Goal: Task Accomplishment & Management: Manage account settings

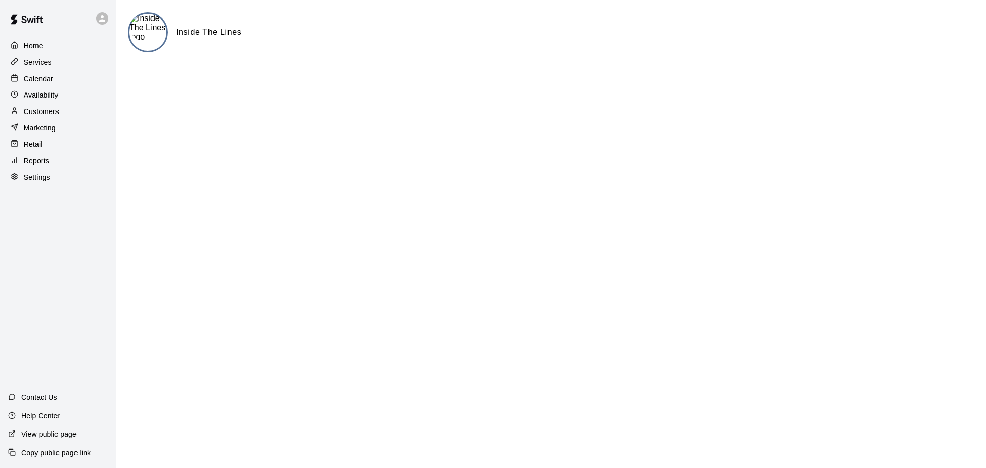
click at [49, 417] on p "Help Center" at bounding box center [40, 415] width 39 height 10
click at [59, 436] on p "View public page" at bounding box center [48, 434] width 55 height 10
click at [32, 414] on p "Help Center" at bounding box center [40, 415] width 39 height 10
click at [47, 117] on p "Customers" at bounding box center [41, 111] width 35 height 10
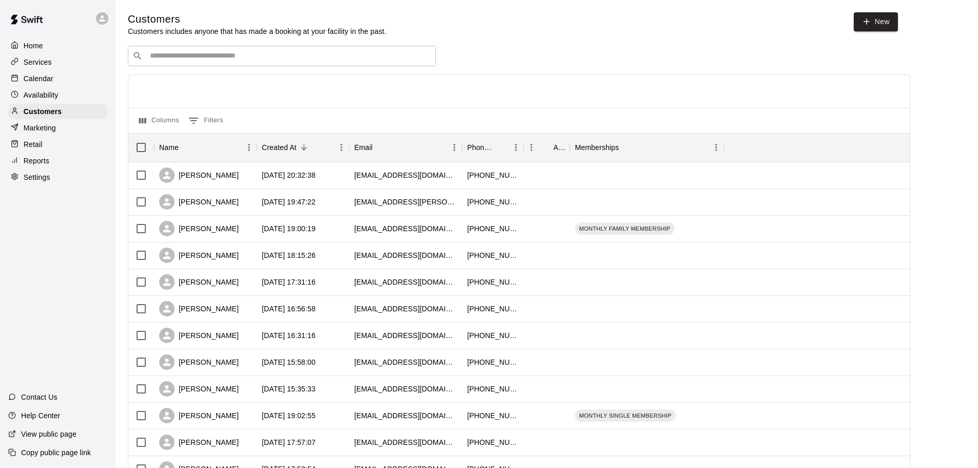
click at [39, 84] on p "Calendar" at bounding box center [39, 78] width 30 height 10
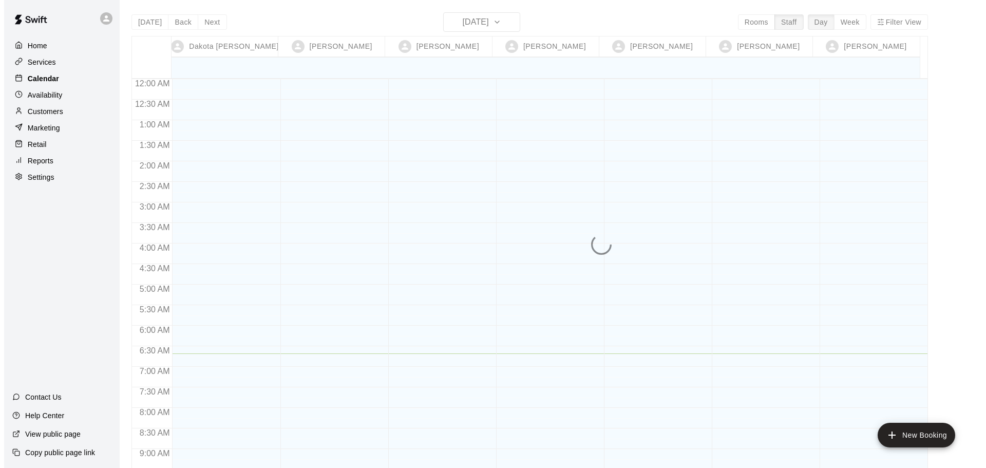
scroll to position [274, 0]
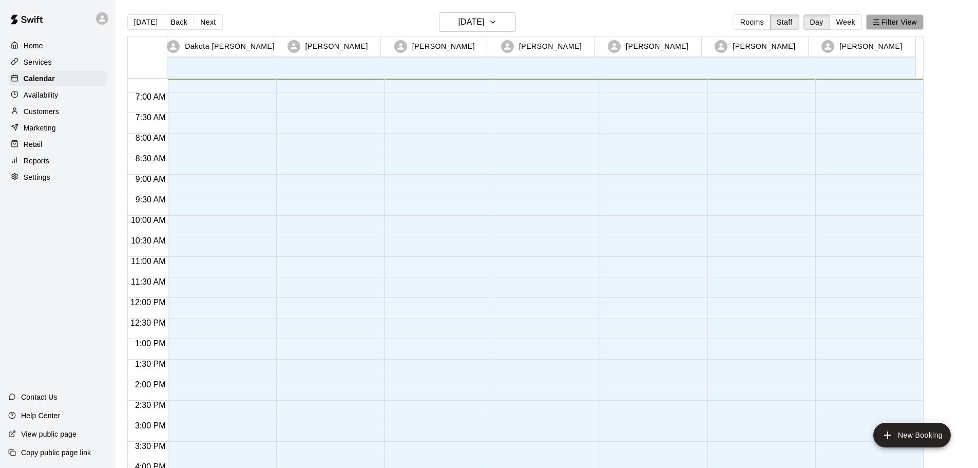
click at [889, 27] on button "Filter View" at bounding box center [895, 21] width 58 height 15
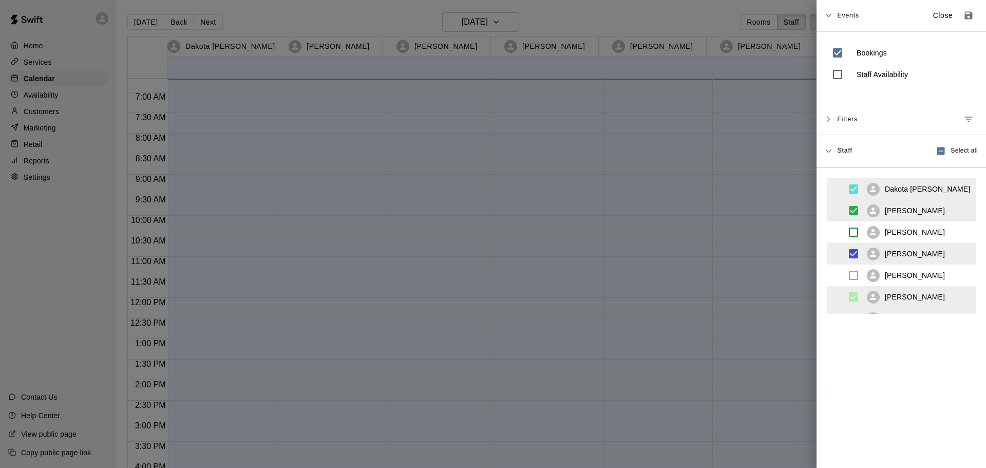
click at [955, 150] on span "Select all" at bounding box center [964, 151] width 27 height 10
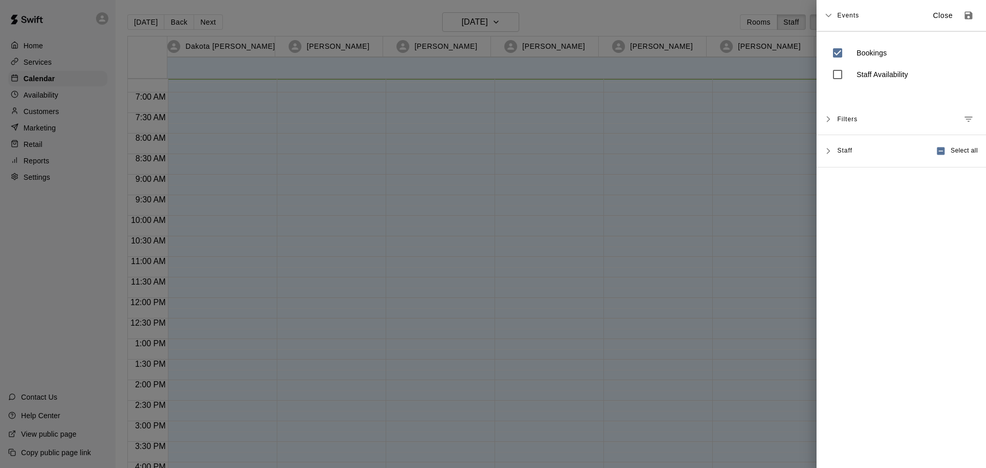
click at [955, 150] on span "Select all" at bounding box center [964, 151] width 27 height 10
click at [951, 151] on span "Select all" at bounding box center [964, 151] width 27 height 10
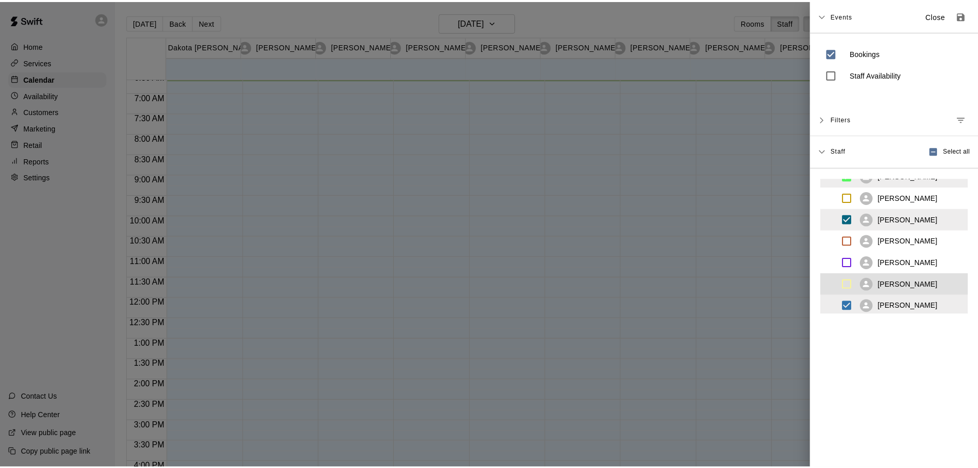
scroll to position [166, 0]
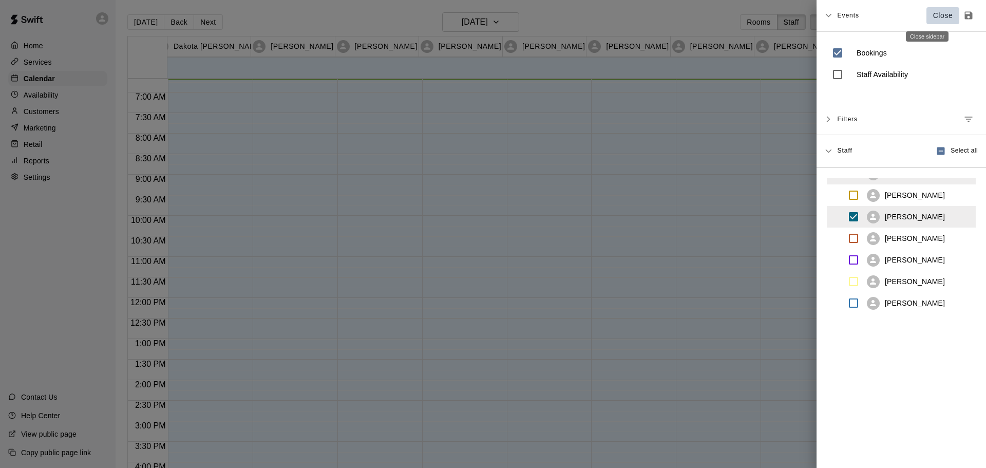
click at [933, 14] on p "Close" at bounding box center [943, 15] width 20 height 11
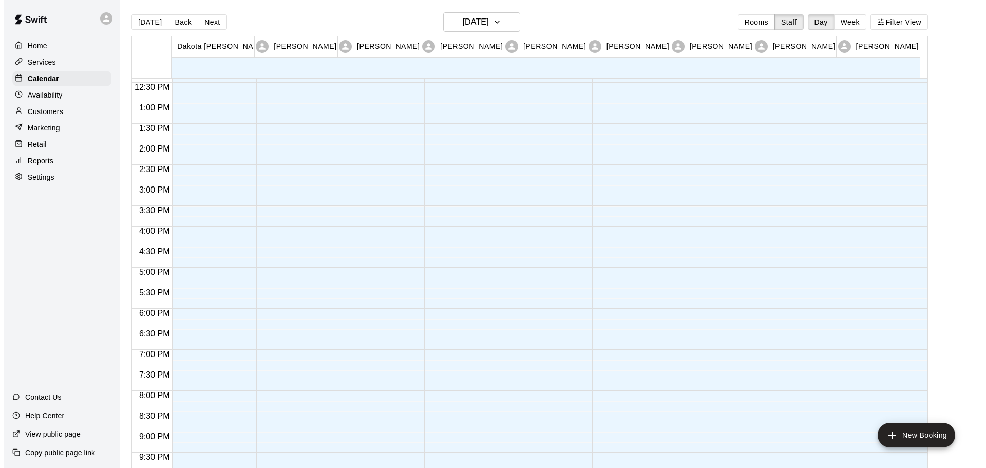
scroll to position [531, 0]
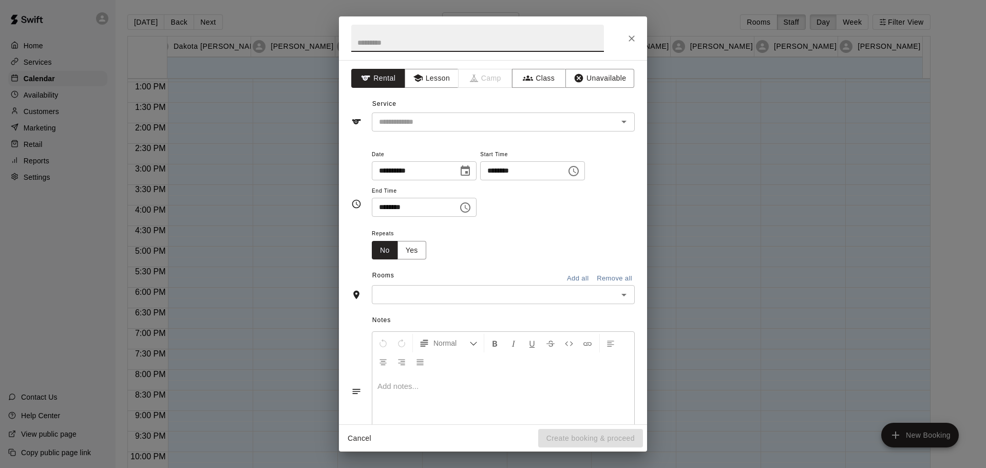
click at [312, 13] on div "**********" at bounding box center [493, 234] width 986 height 468
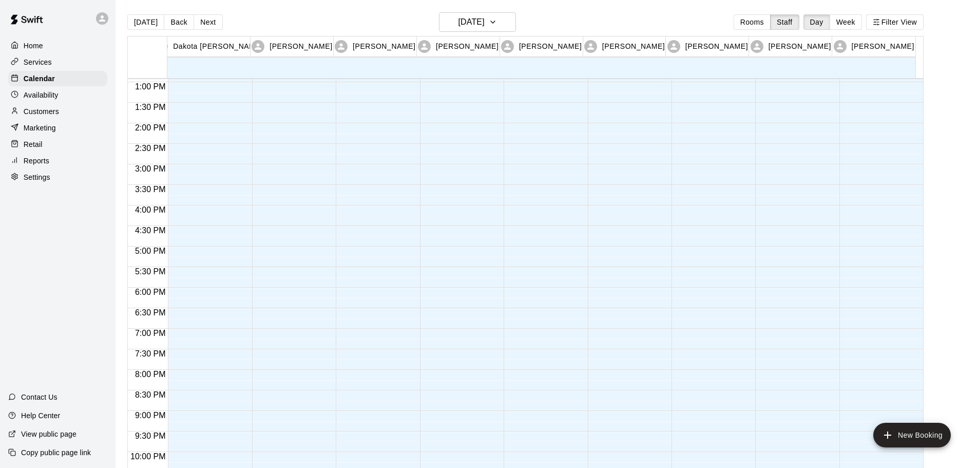
click at [364, 250] on div at bounding box center [375, 41] width 79 height 986
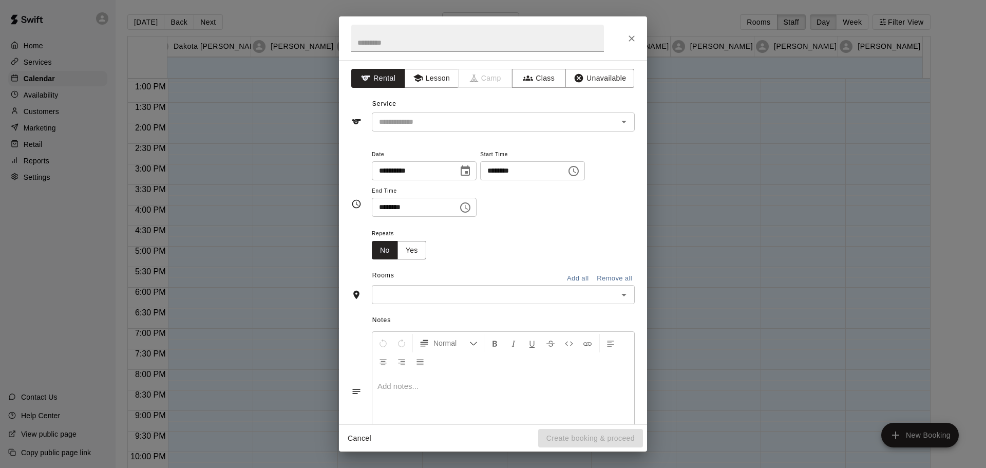
click at [283, 13] on div "**********" at bounding box center [493, 234] width 986 height 468
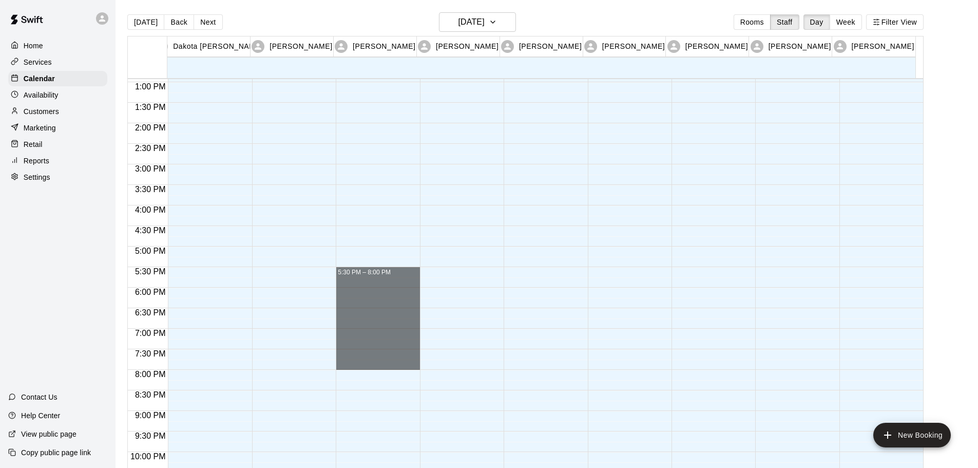
drag, startPoint x: 361, startPoint y: 270, endPoint x: 351, endPoint y: 364, distance: 94.6
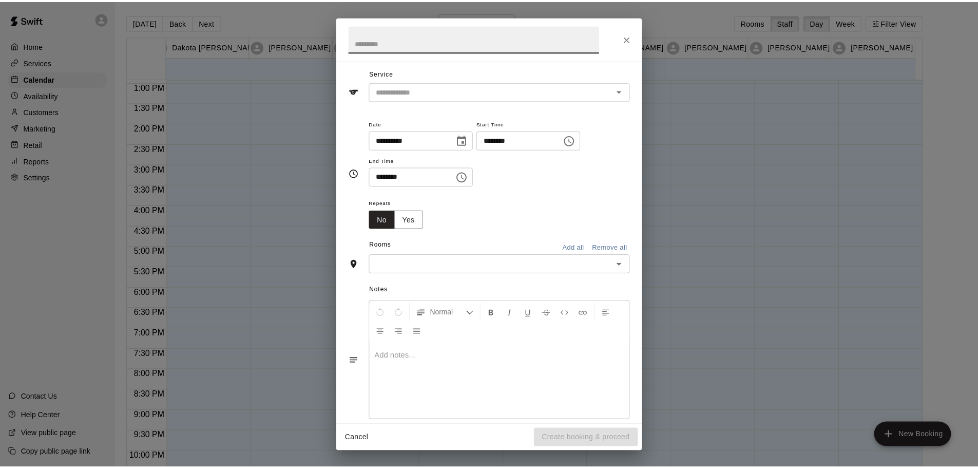
scroll to position [46, 0]
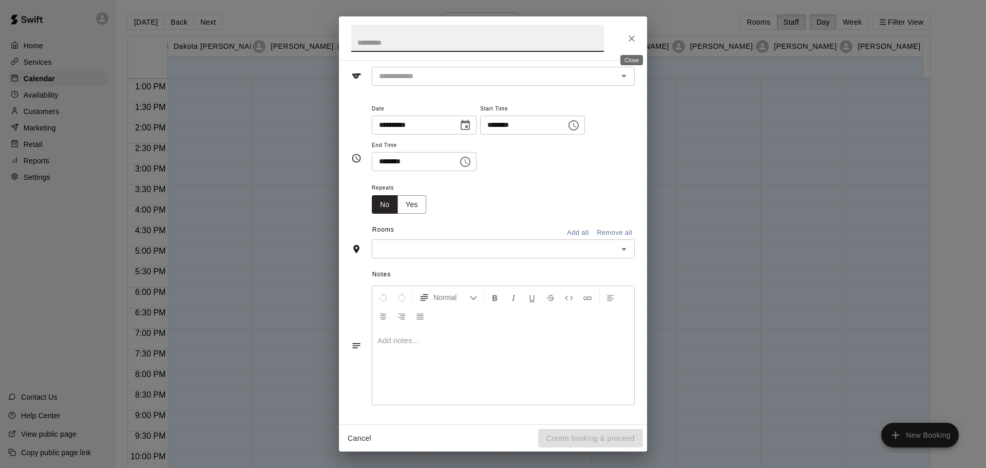
click at [630, 38] on icon "Close" at bounding box center [632, 38] width 10 height 10
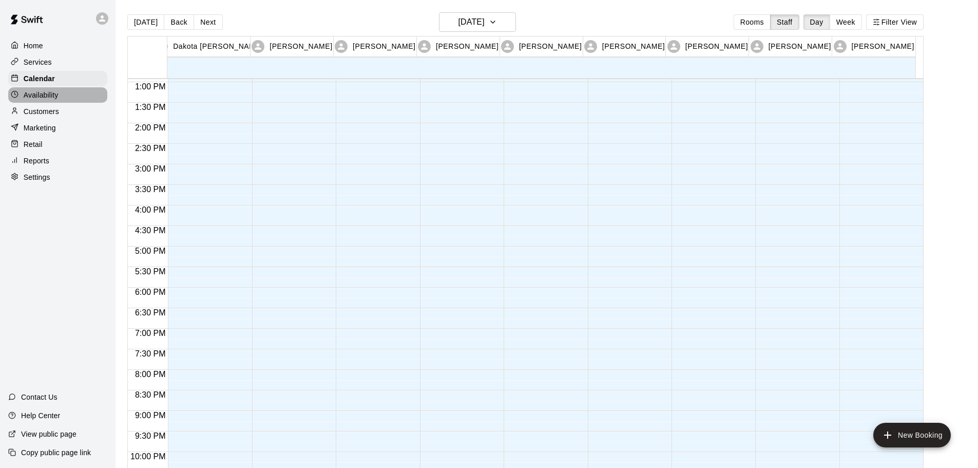
click at [25, 100] on p "Availability" at bounding box center [41, 95] width 35 height 10
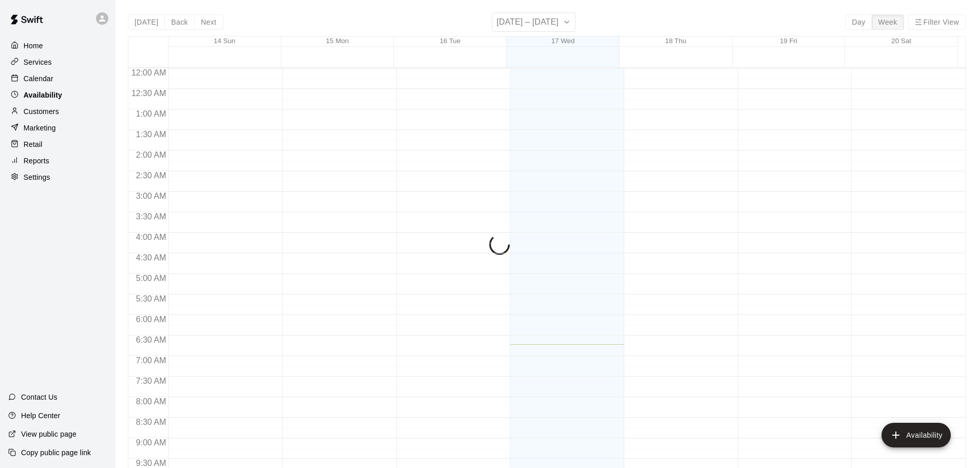
scroll to position [276, 0]
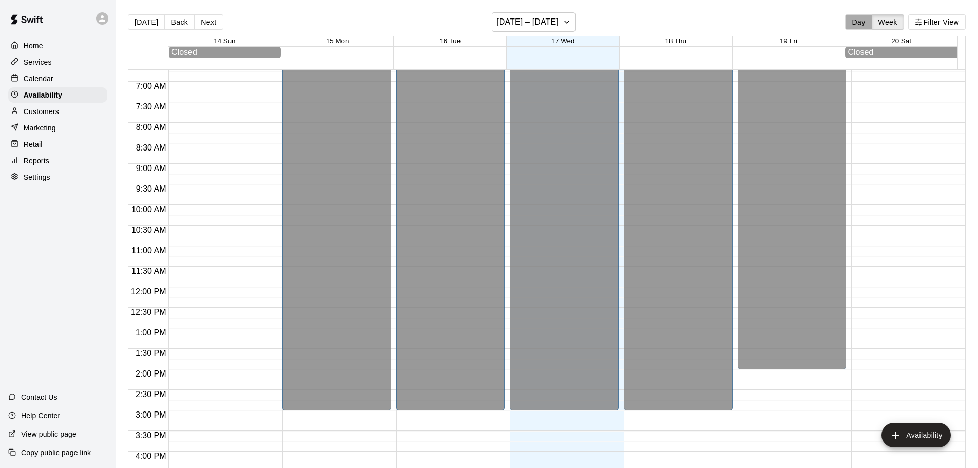
click at [852, 21] on button "Day" at bounding box center [858, 21] width 27 height 15
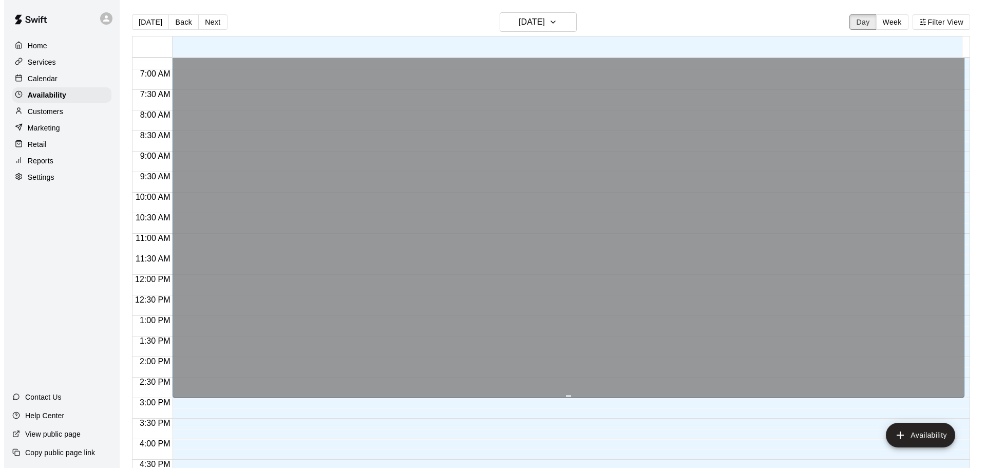
scroll to position [564, 0]
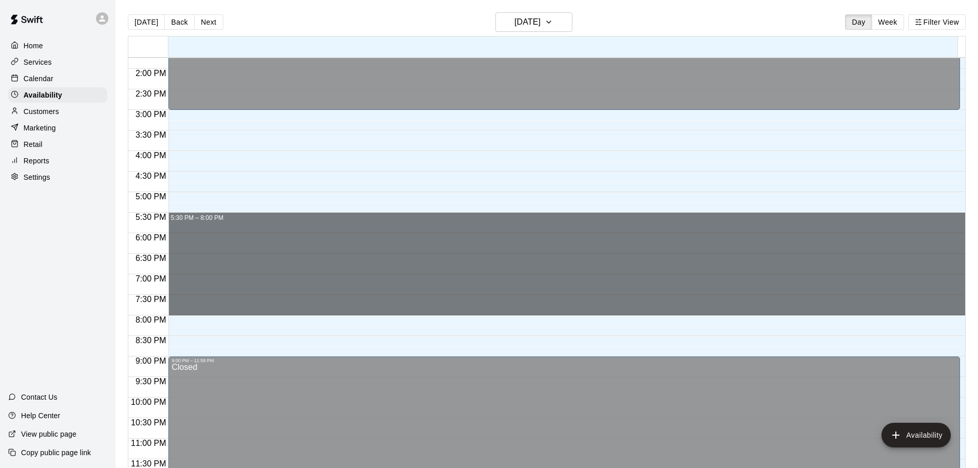
drag, startPoint x: 174, startPoint y: 217, endPoint x: 180, endPoint y: 309, distance: 92.7
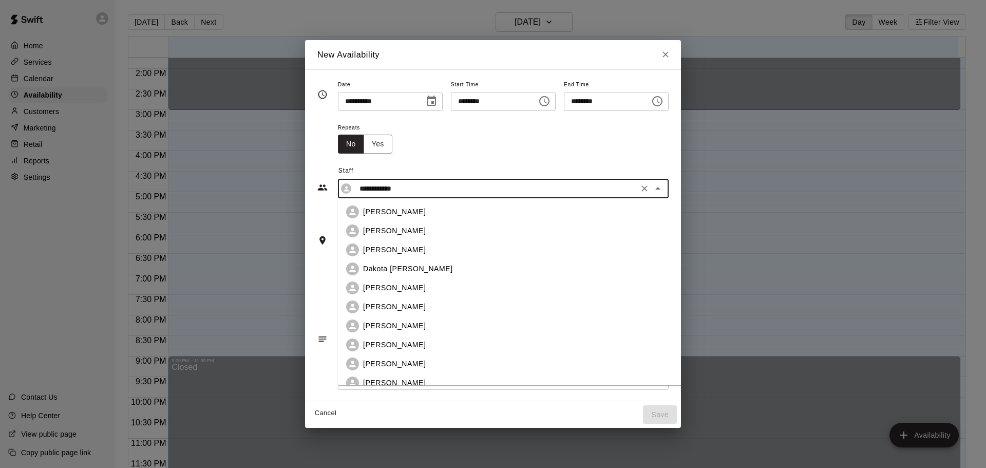
click at [358, 193] on input "**********" at bounding box center [495, 188] width 280 height 13
click at [363, 231] on p "[PERSON_NAME]" at bounding box center [394, 230] width 63 height 11
type input "**********"
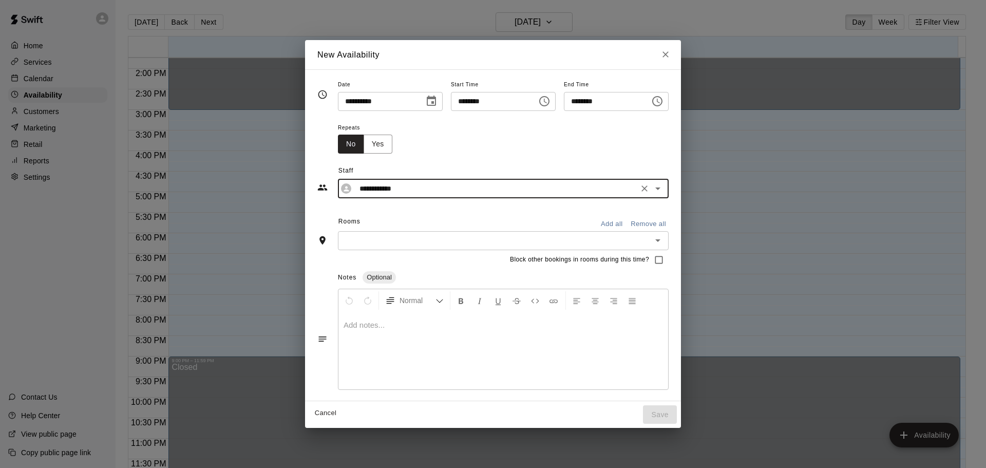
click at [344, 243] on input "text" at bounding box center [495, 240] width 308 height 13
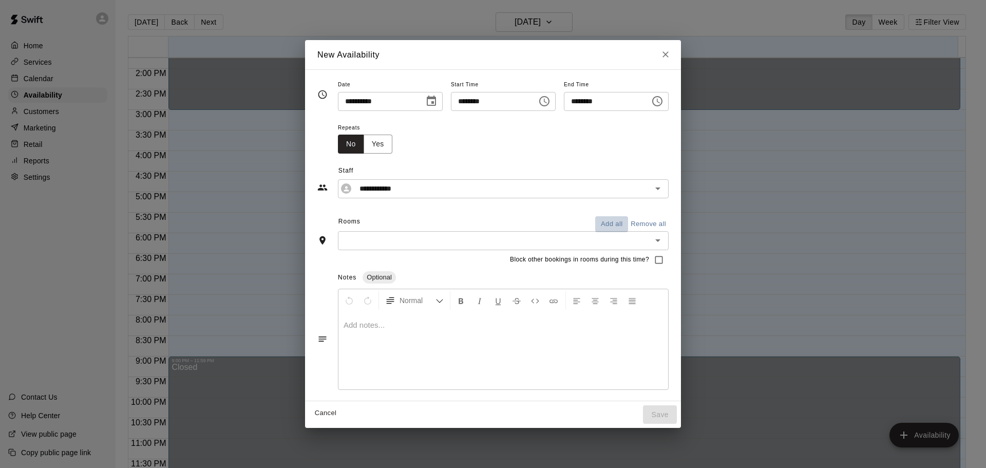
click at [628, 223] on button "Add all" at bounding box center [611, 224] width 33 height 16
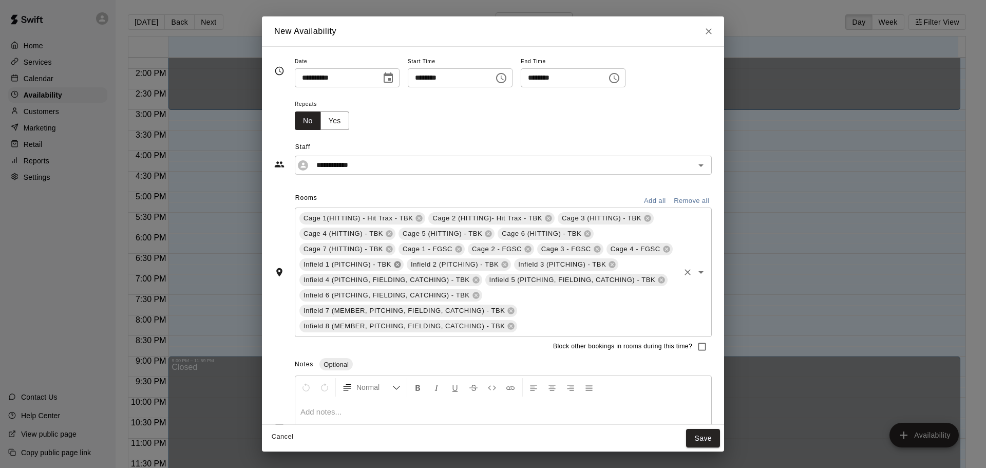
click at [402, 265] on icon at bounding box center [397, 264] width 8 height 8
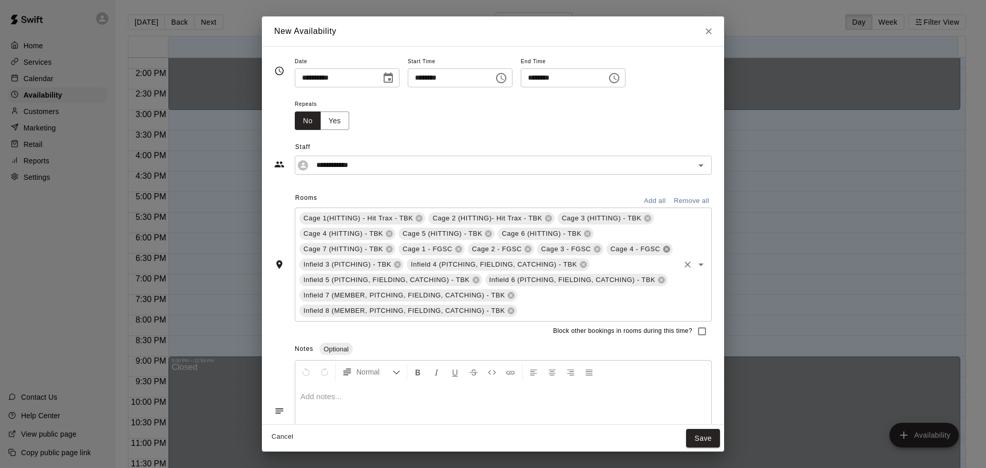
click at [663, 253] on icon at bounding box center [667, 249] width 8 height 8
click at [459, 249] on icon at bounding box center [459, 249] width 8 height 8
click at [511, 307] on icon at bounding box center [511, 311] width 8 height 8
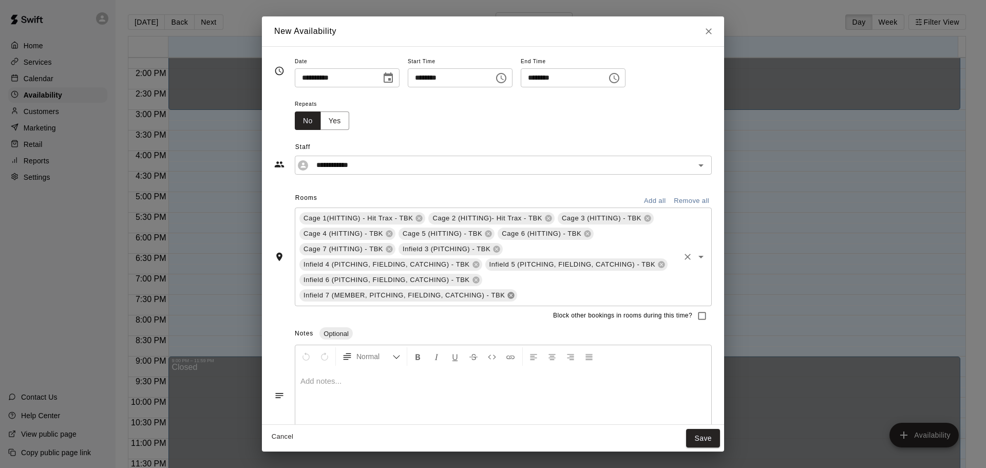
click at [512, 294] on icon at bounding box center [511, 295] width 7 height 7
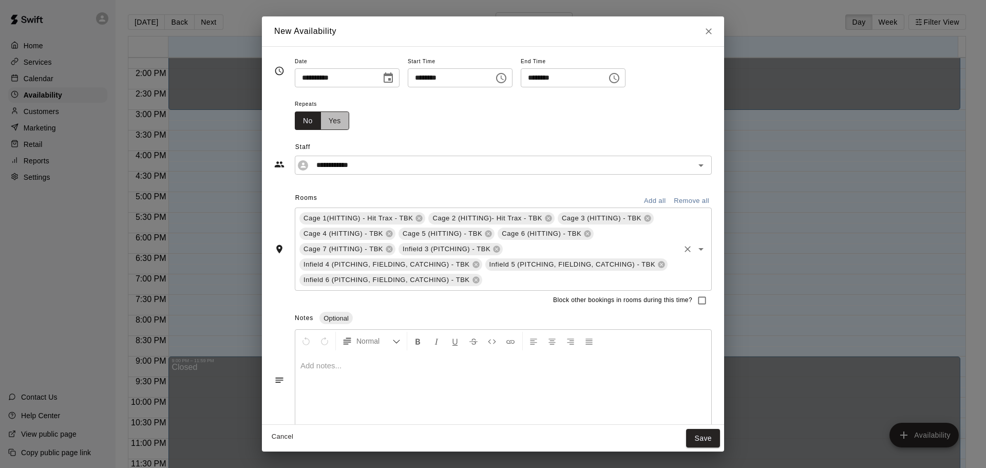
click at [344, 118] on button "Yes" at bounding box center [335, 120] width 29 height 19
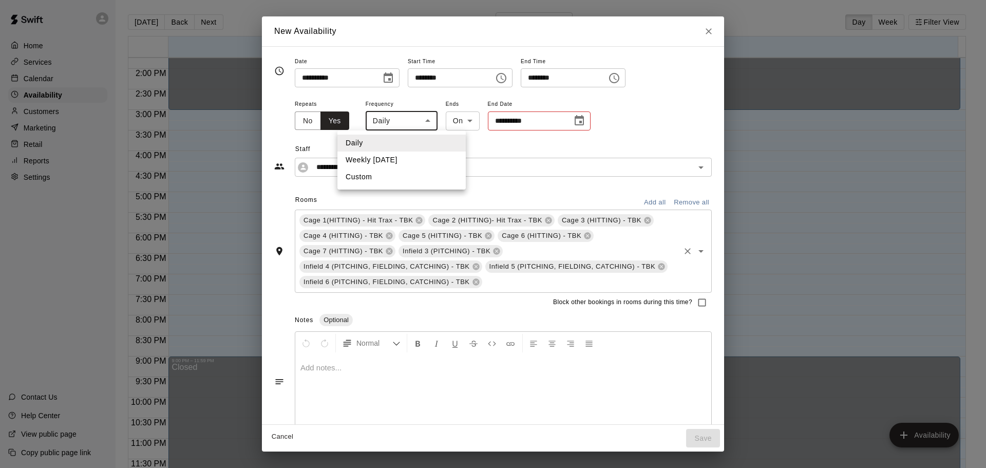
click at [430, 116] on body "**********" at bounding box center [493, 242] width 986 height 484
click at [419, 161] on li "Weekly [DATE]" at bounding box center [401, 160] width 128 height 17
type input "******"
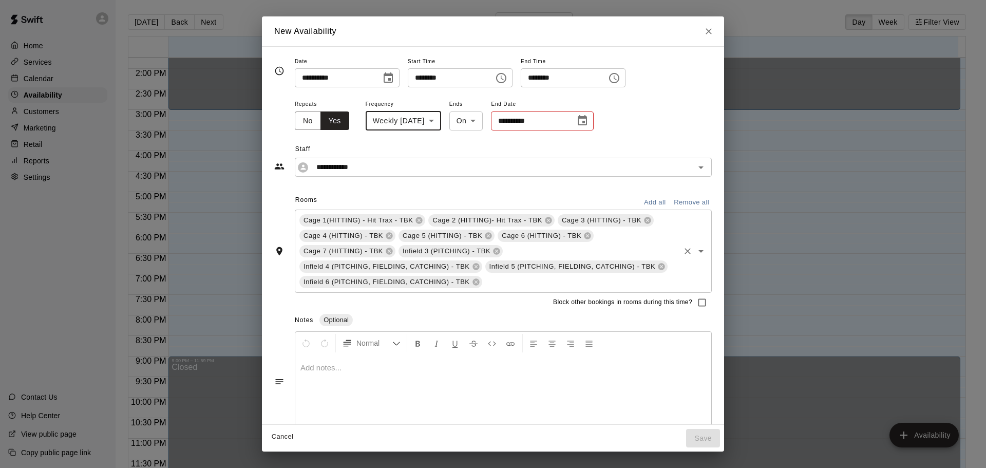
click at [587, 118] on icon "Choose date" at bounding box center [582, 120] width 9 height 10
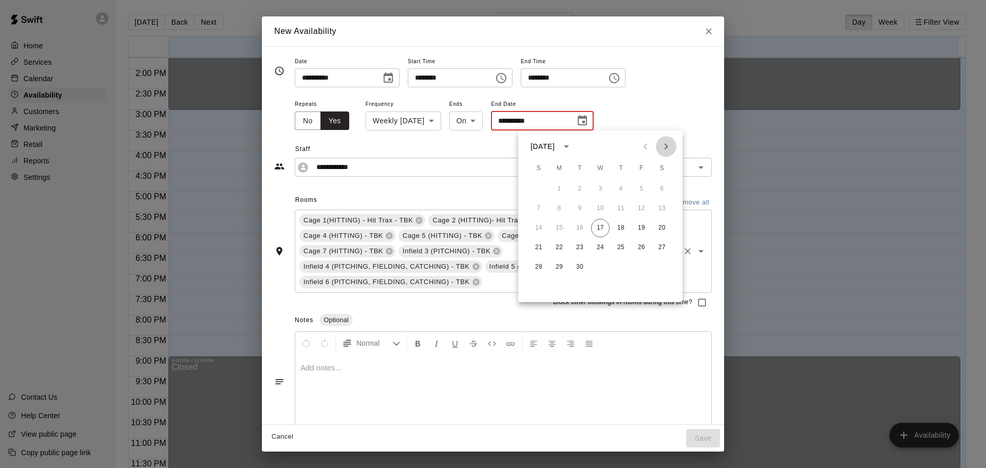
click at [669, 146] on icon "Next month" at bounding box center [666, 146] width 12 height 12
click at [648, 147] on icon "Previous month" at bounding box center [645, 146] width 12 height 12
click at [666, 146] on icon "Next month" at bounding box center [666, 146] width 12 height 12
click at [597, 189] on button "1" at bounding box center [600, 189] width 18 height 18
type input "**********"
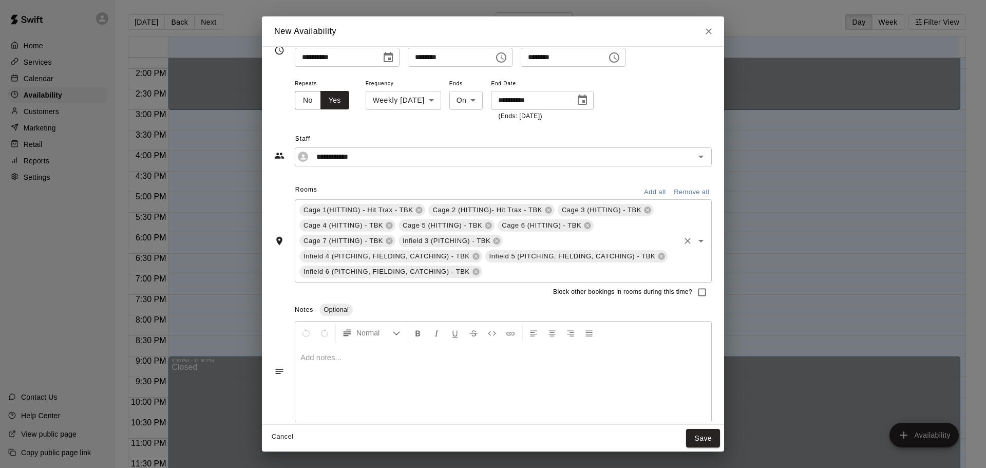
scroll to position [29, 0]
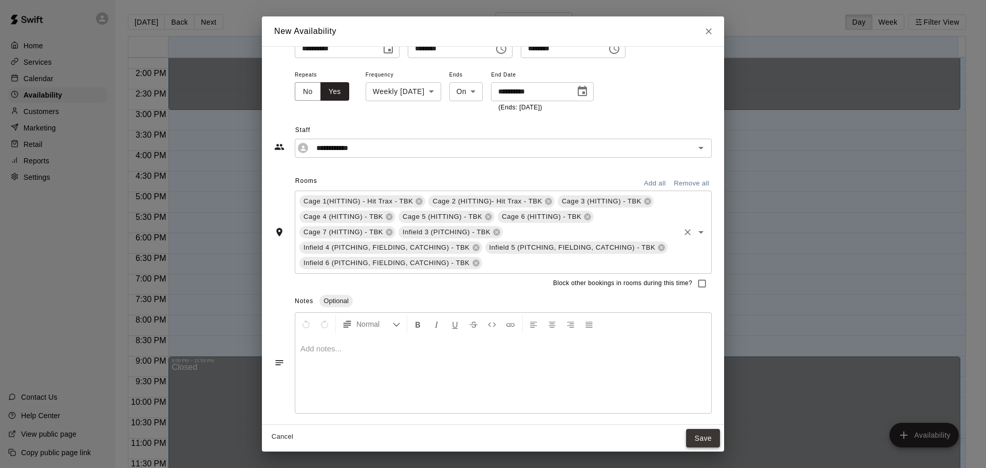
click at [704, 437] on button "Save" at bounding box center [703, 438] width 34 height 19
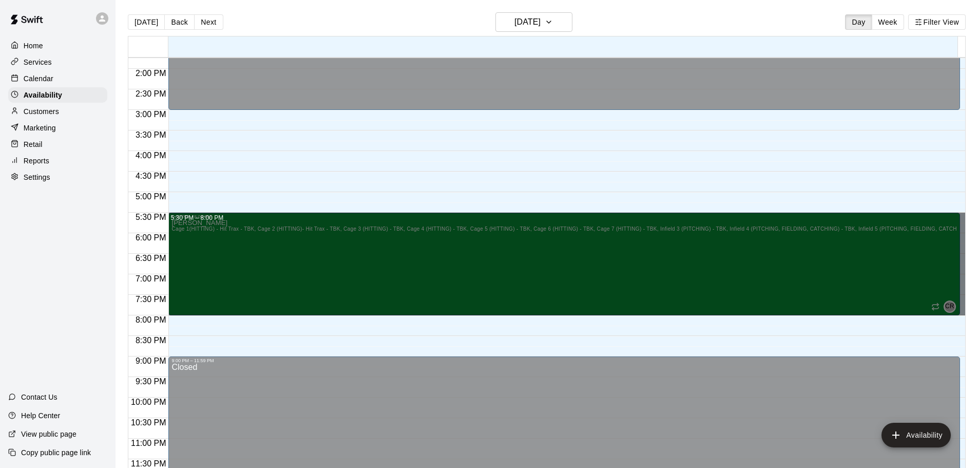
drag, startPoint x: 954, startPoint y: 218, endPoint x: 955, endPoint y: 309, distance: 90.9
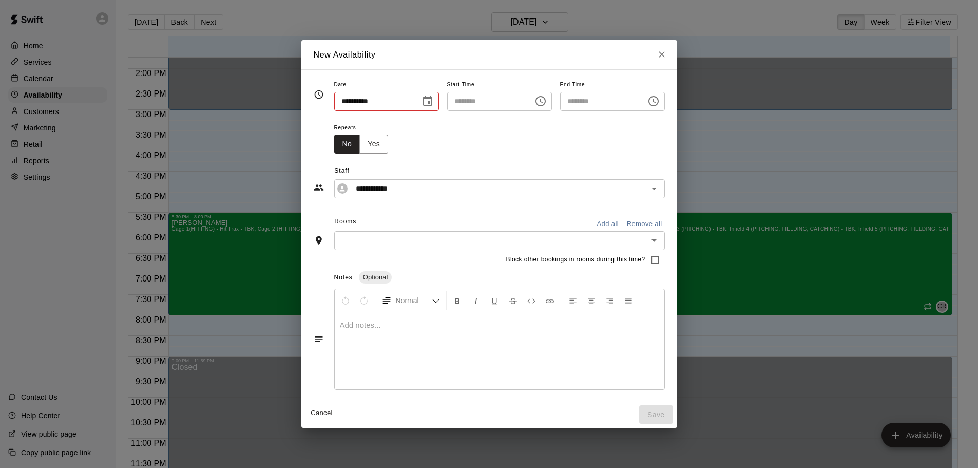
type input "**********"
type input "********"
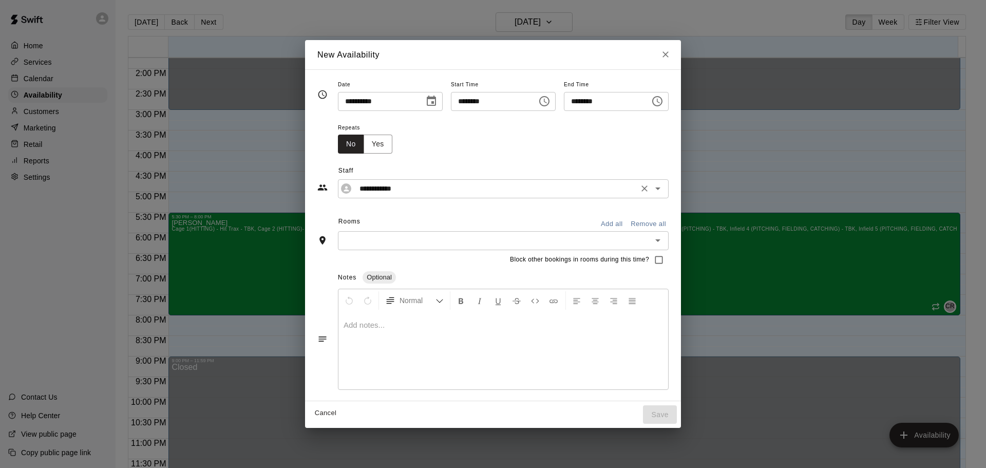
click at [381, 187] on input "**********" at bounding box center [495, 188] width 280 height 13
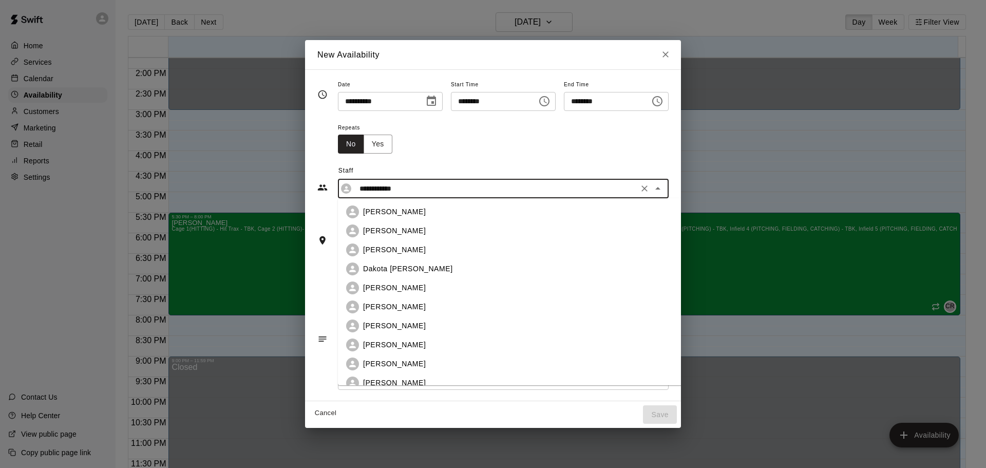
scroll to position [45, 0]
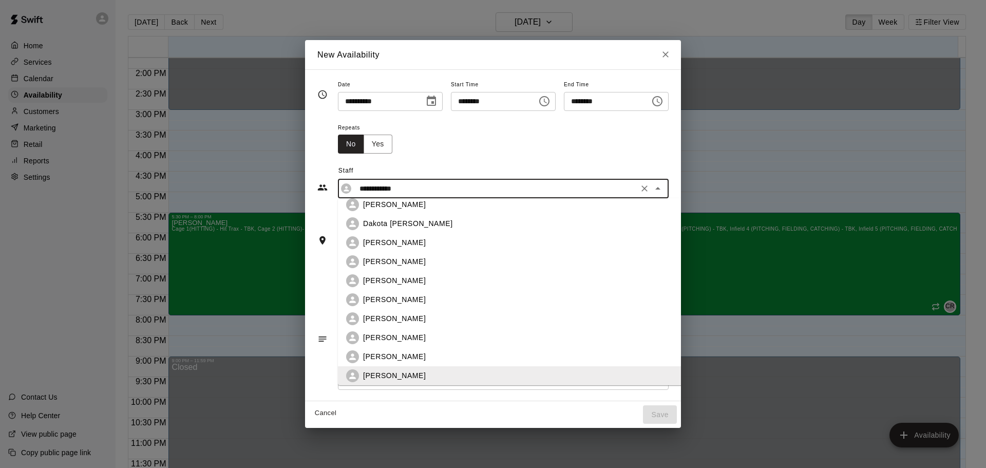
click at [363, 357] on p "[PERSON_NAME]" at bounding box center [394, 356] width 63 height 11
type input "**********"
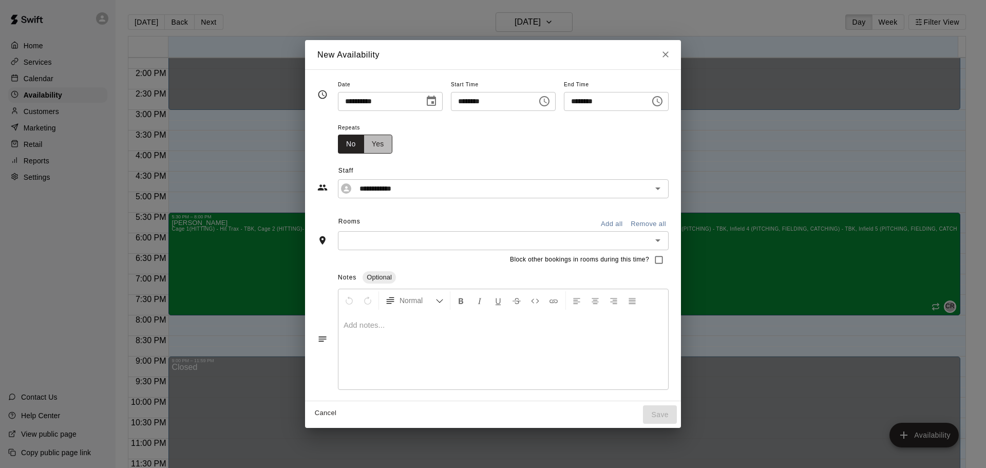
click at [364, 141] on button "Yes" at bounding box center [378, 144] width 29 height 19
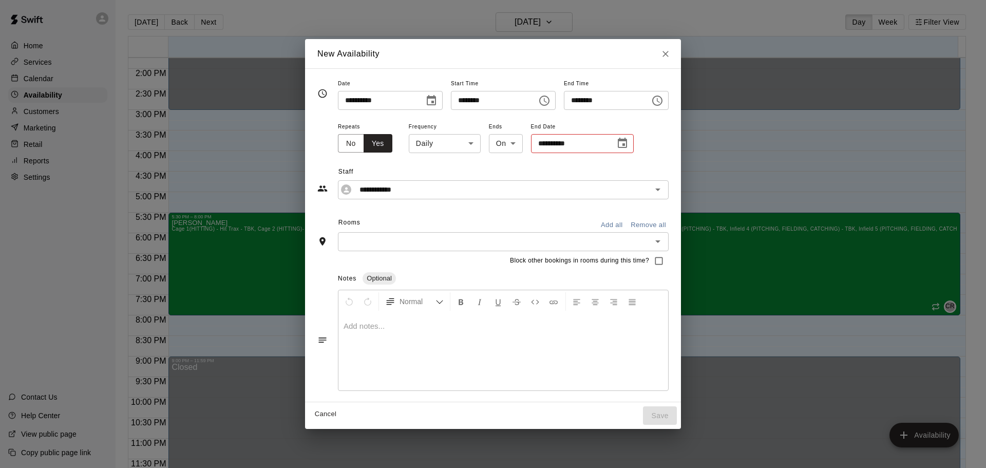
click at [450, 142] on body "Home Services Calendar Availability Customers Marketing Retail Reports Settings…" at bounding box center [493, 242] width 986 height 484
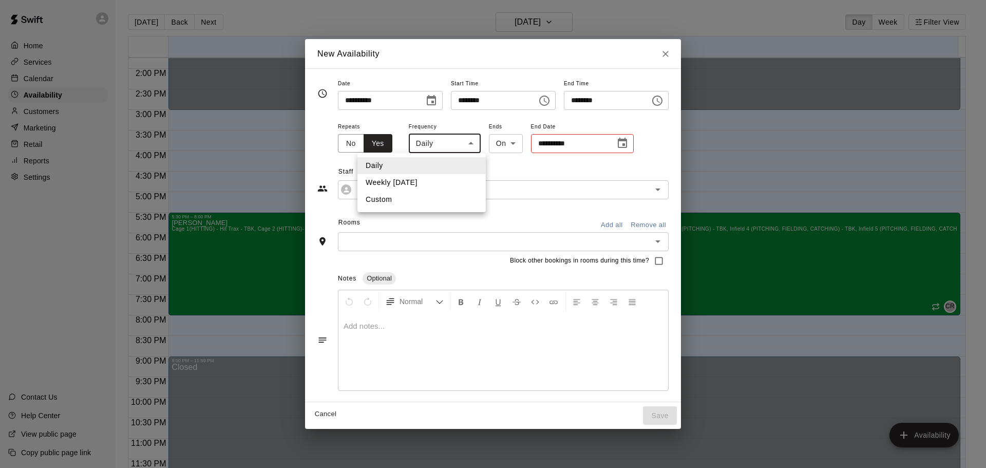
click at [426, 184] on li "Weekly [DATE]" at bounding box center [421, 182] width 128 height 17
type input "******"
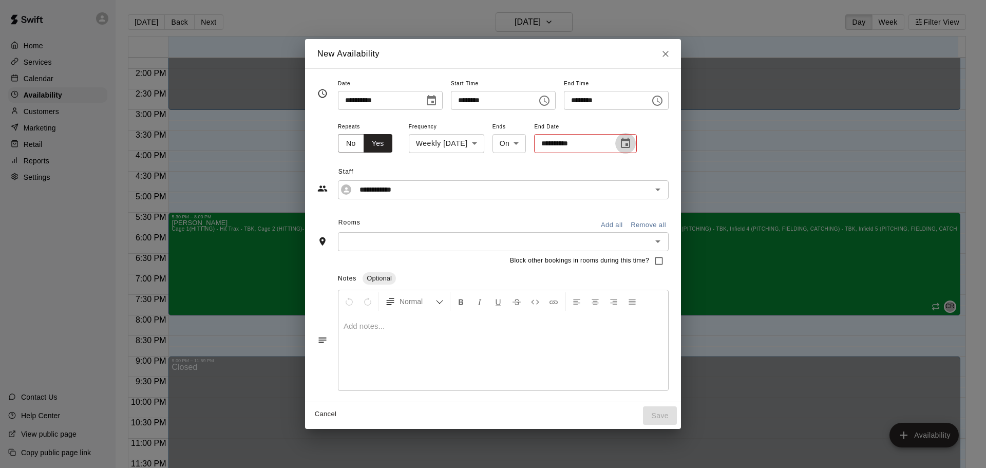
click at [632, 142] on icon "Choose date" at bounding box center [625, 143] width 12 height 12
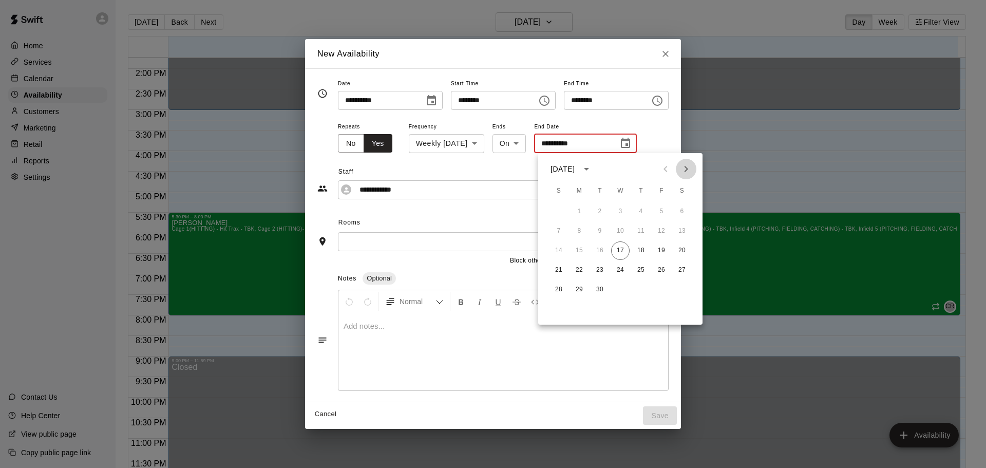
click at [687, 166] on icon "Next month" at bounding box center [686, 169] width 12 height 12
click at [617, 207] on button "1" at bounding box center [620, 211] width 18 height 18
type input "**********"
click at [617, 207] on button "1" at bounding box center [620, 211] width 18 height 18
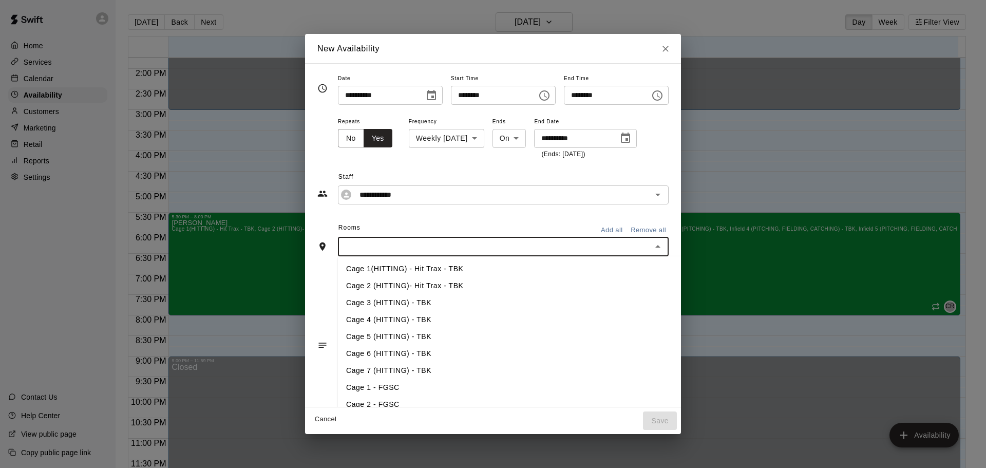
click at [381, 249] on input "text" at bounding box center [495, 246] width 308 height 13
click at [367, 342] on li "Cage 5 (HITTING) - TBK" at bounding box center [526, 336] width 377 height 17
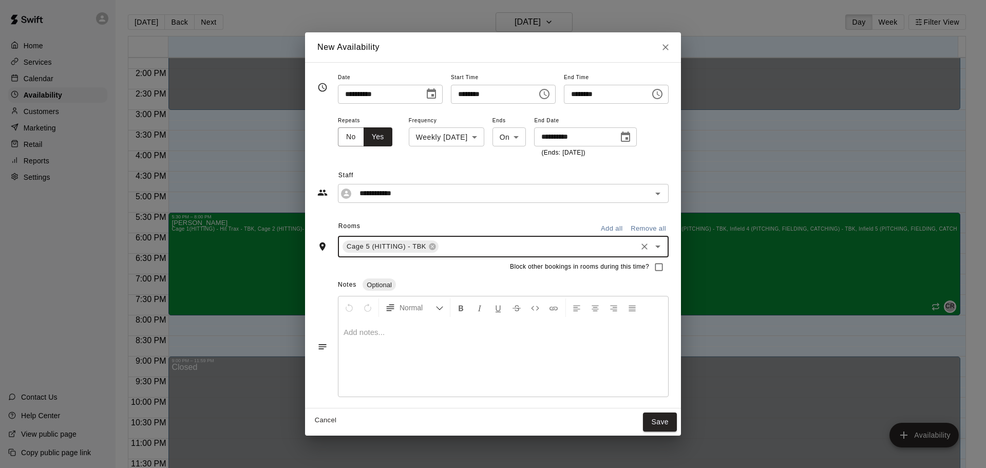
click at [455, 248] on input "text" at bounding box center [537, 246] width 195 height 13
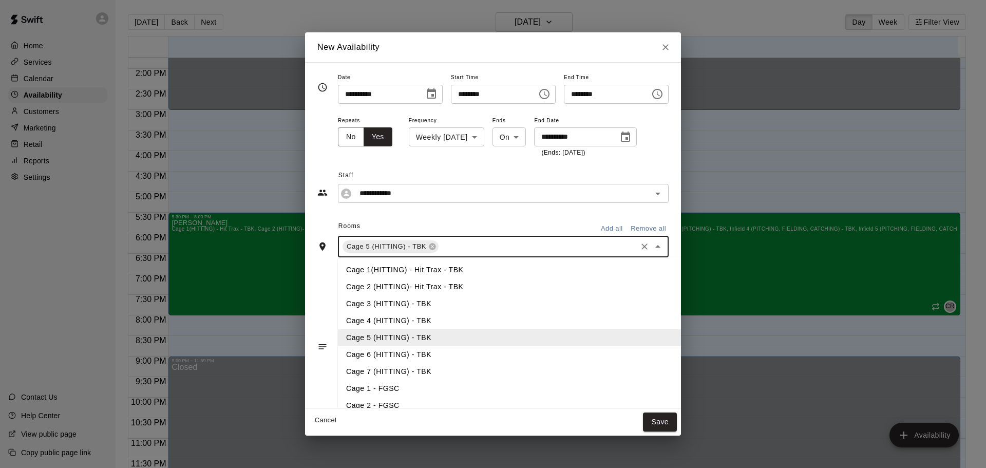
click at [401, 352] on li "Cage 6 (HITTING) - TBK" at bounding box center [526, 354] width 377 height 17
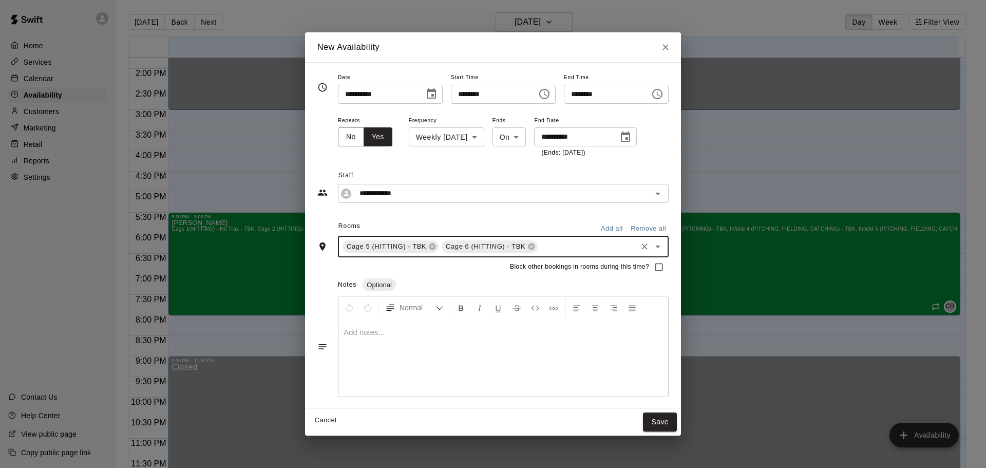
click at [556, 243] on input "text" at bounding box center [587, 246] width 96 height 13
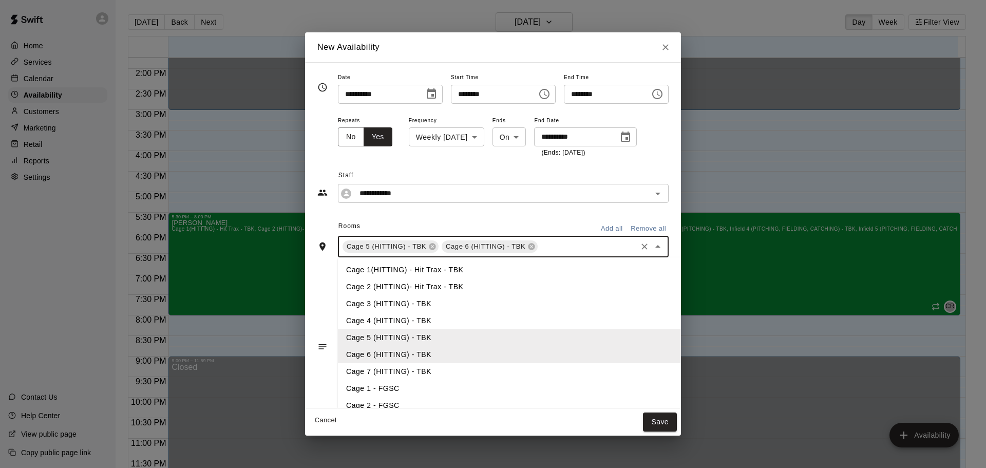
click at [370, 374] on li "Cage 7 (HITTING) - TBK" at bounding box center [526, 371] width 377 height 17
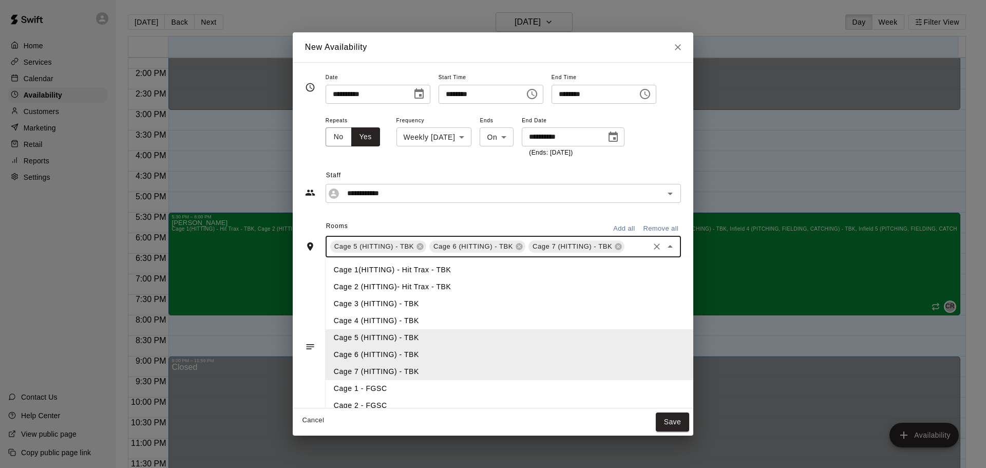
click at [626, 249] on input "text" at bounding box center [637, 246] width 22 height 13
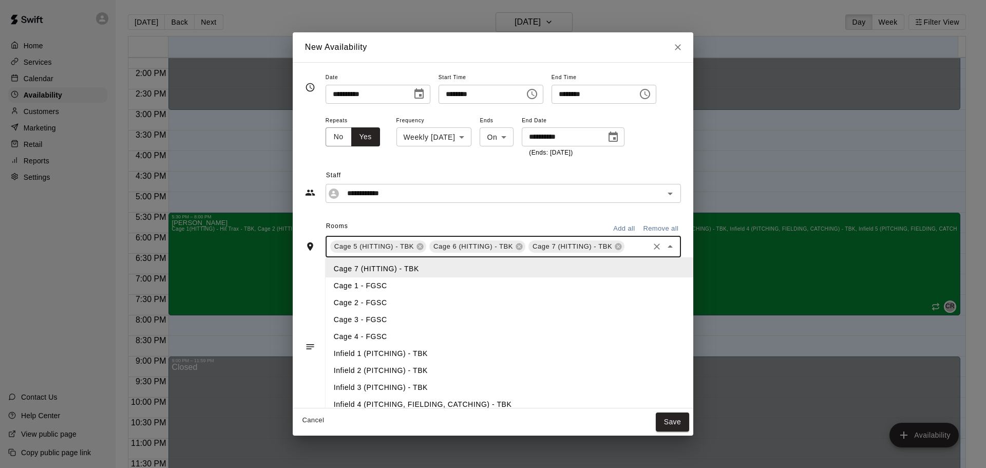
scroll to position [143, 0]
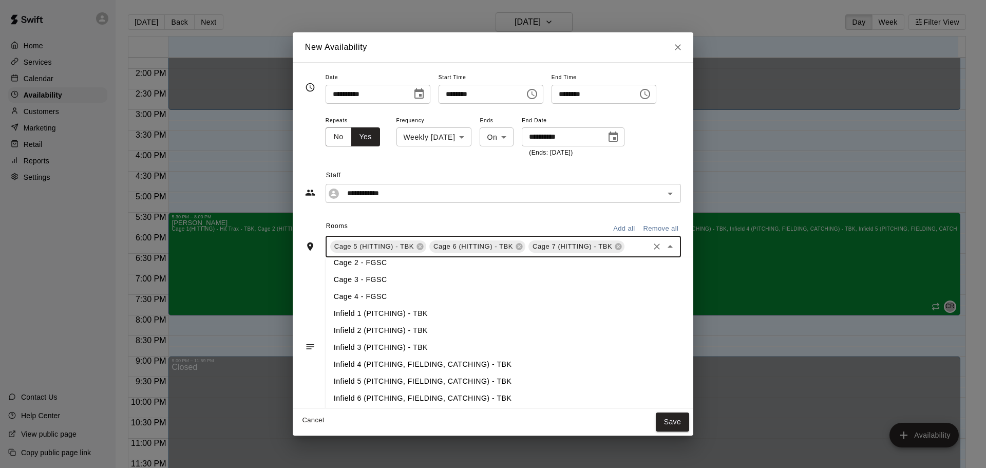
click at [523, 365] on li "Infield 4 (PITCHING, FIELDING, CATCHING) - TBK" at bounding box center [514, 364] width 377 height 17
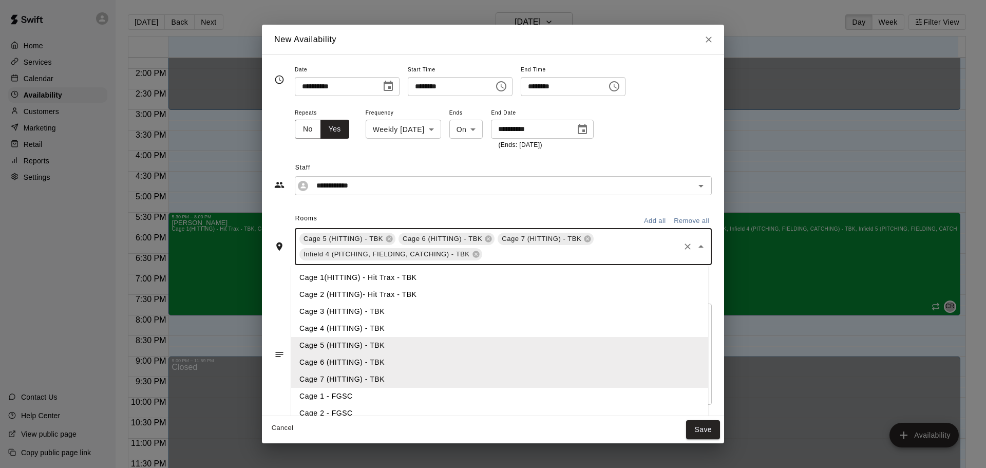
click at [559, 259] on input "text" at bounding box center [581, 254] width 195 height 13
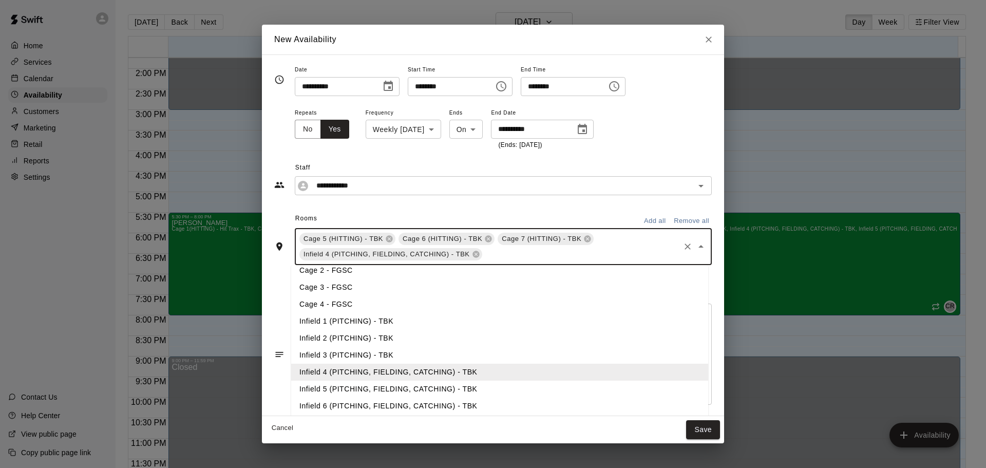
click at [444, 388] on li "Infield 5 (PITCHING, FIELDING, CATCHING) - TBK" at bounding box center [499, 389] width 417 height 17
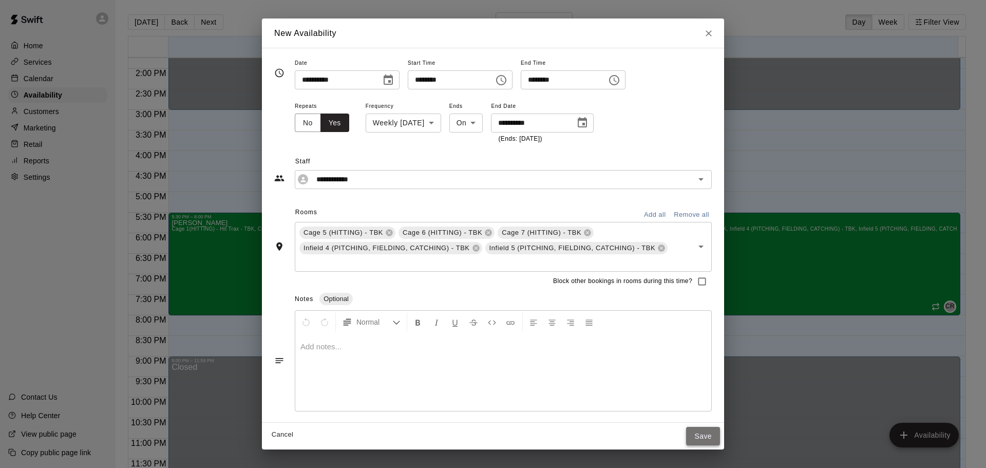
click at [702, 436] on button "Save" at bounding box center [703, 436] width 34 height 19
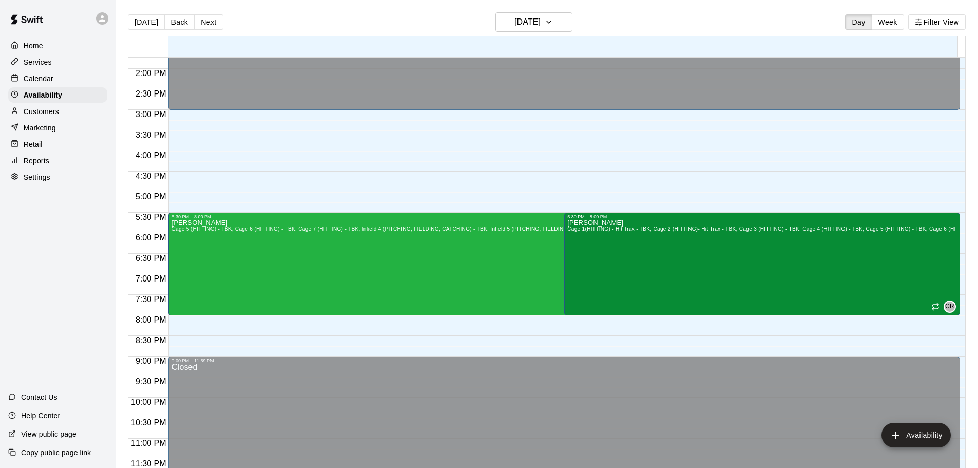
click at [40, 47] on p "Home" at bounding box center [34, 46] width 20 height 10
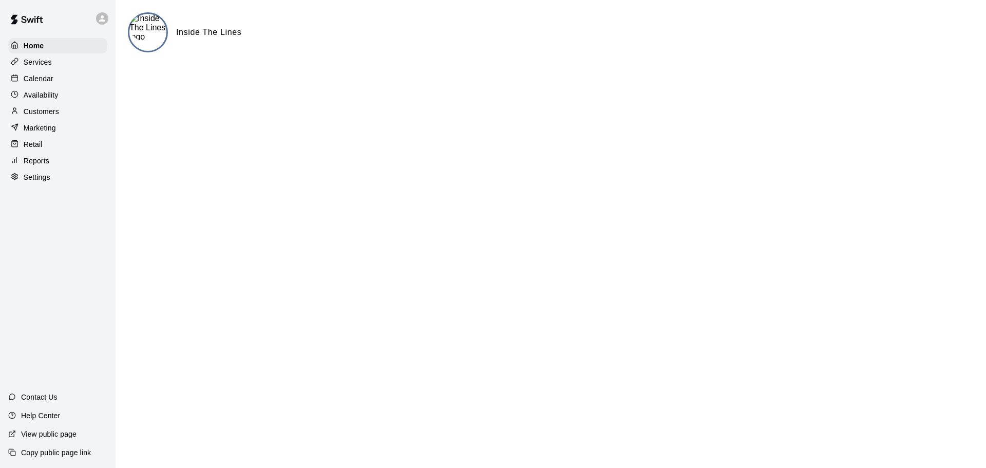
click at [37, 78] on p "Calendar" at bounding box center [39, 78] width 30 height 10
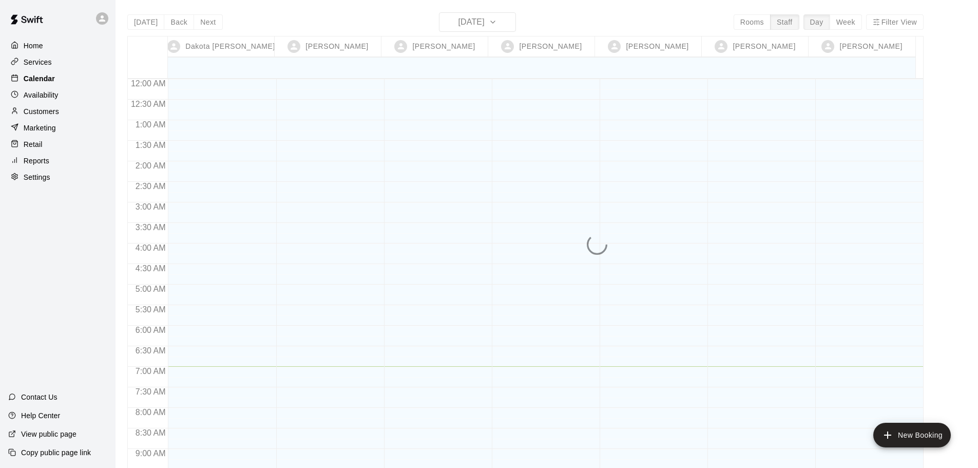
scroll to position [288, 0]
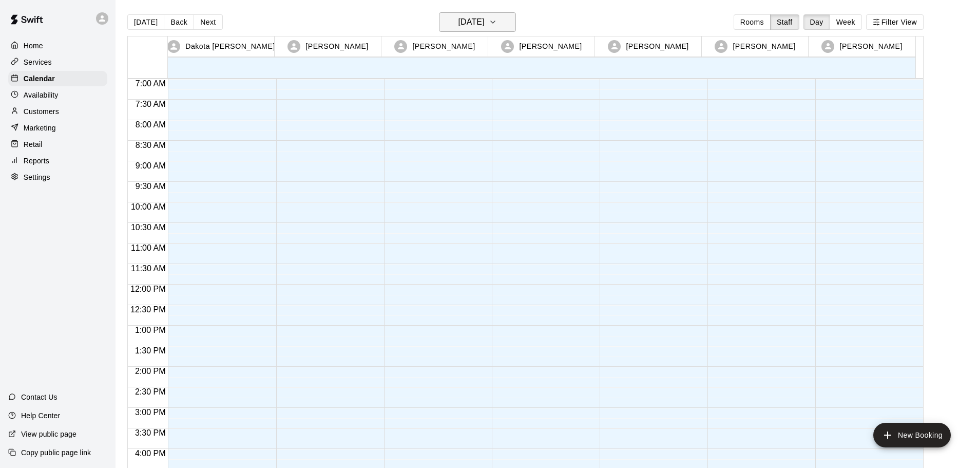
click at [485, 21] on h6 "[DATE]" at bounding box center [472, 22] width 26 height 14
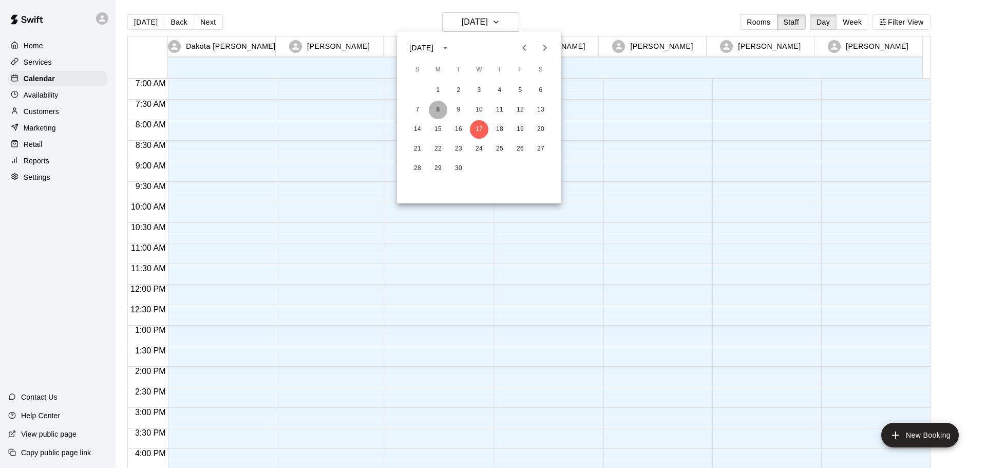
click at [439, 110] on button "8" at bounding box center [438, 110] width 18 height 18
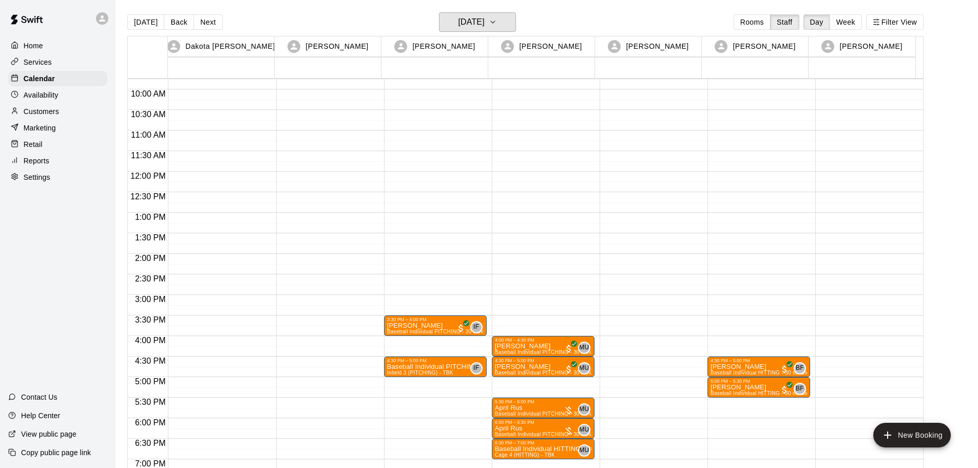
scroll to position [442, 0]
